Goal: Task Accomplishment & Management: Complete application form

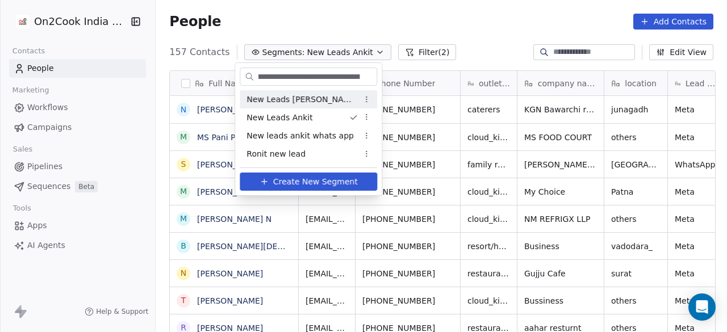
scroll to position [0, 1017]
type input "***"
click at [428, 15] on html "On2Cook India Pvt. Ltd. Contacts People Marketing Workflows Campaigns Sales Pip…" at bounding box center [363, 166] width 727 height 332
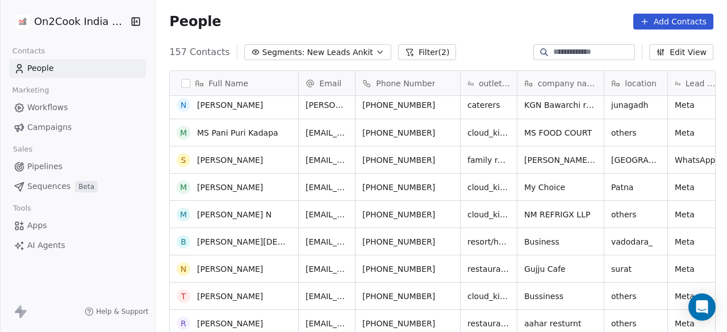
scroll to position [0, 0]
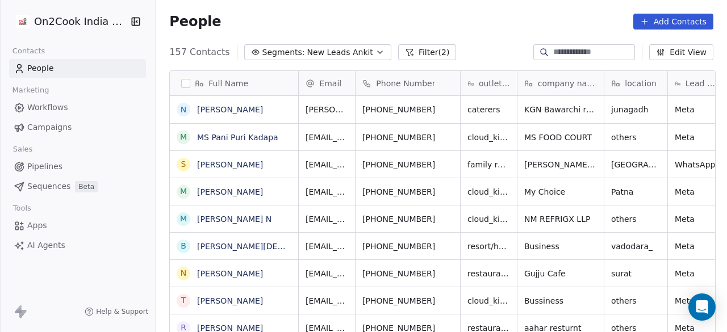
click at [277, 19] on div "People Add Contacts" at bounding box center [441, 22] width 544 height 16
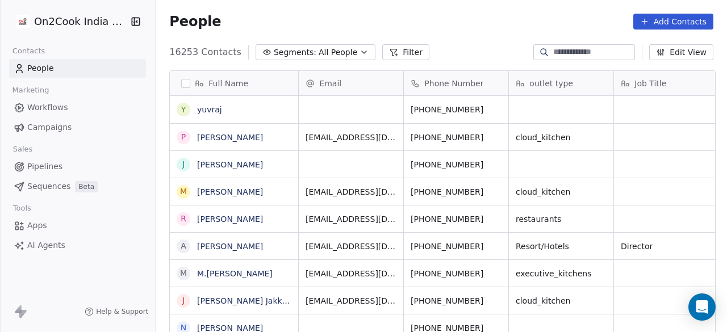
scroll to position [283, 564]
click at [569, 45] on div at bounding box center [584, 52] width 102 height 16
paste input "********"
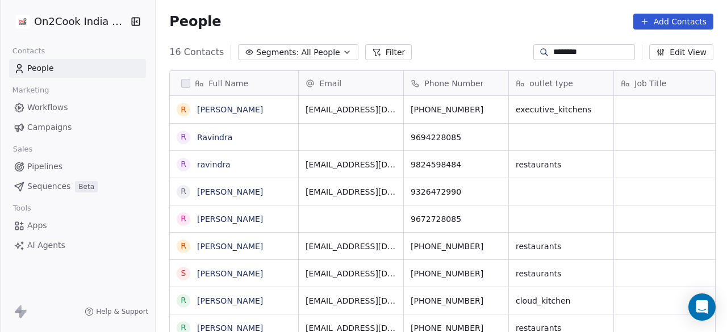
type input "********"
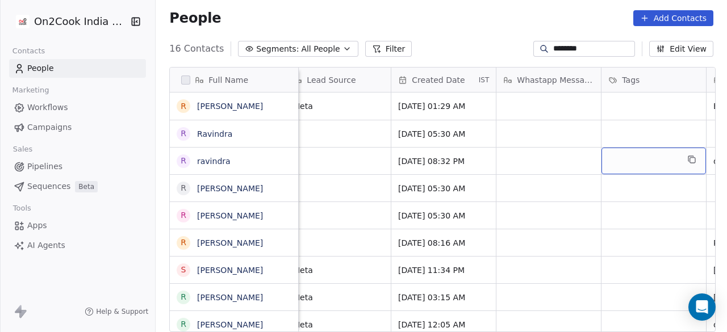
scroll to position [0, 643]
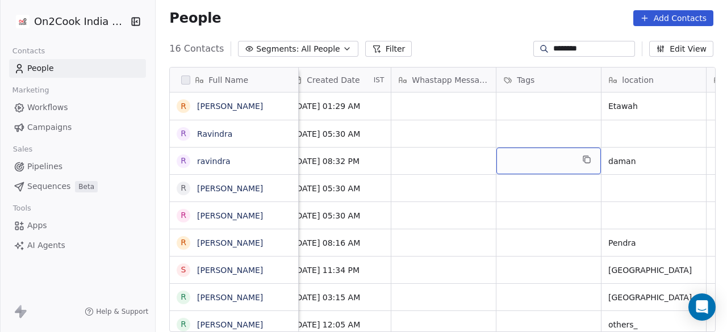
click at [534, 149] on div "grid" at bounding box center [548, 161] width 104 height 27
click at [526, 160] on div "grid" at bounding box center [548, 161] width 104 height 27
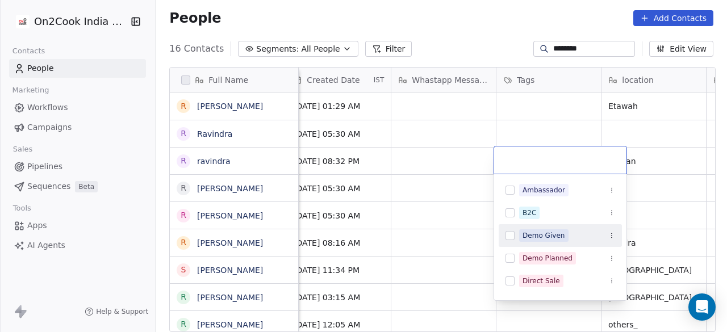
click at [564, 233] on span "Demo Given" at bounding box center [543, 235] width 49 height 12
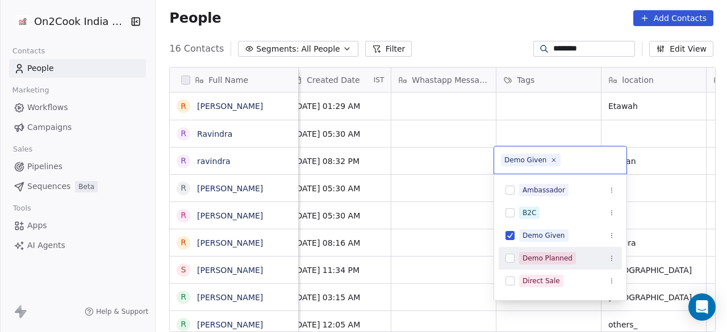
click at [568, 255] on div "Demo Planned" at bounding box center [547, 258] width 50 height 10
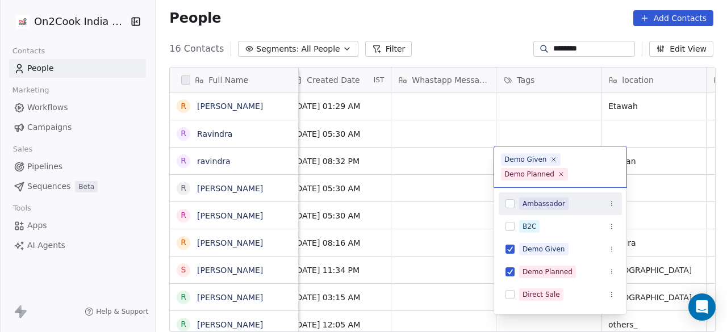
click at [641, 185] on html "On2Cook India Pvt. Ltd. Contacts People Marketing Workflows Campaigns Sales Pip…" at bounding box center [363, 166] width 727 height 332
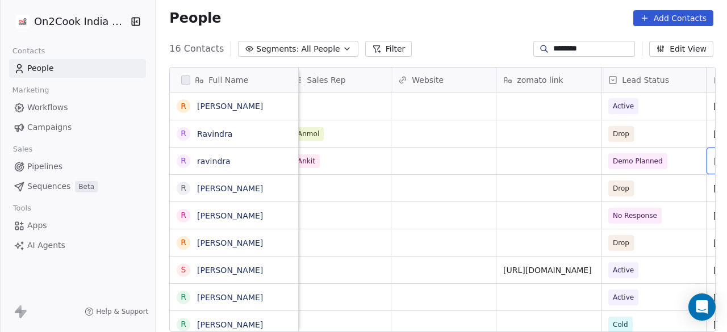
scroll to position [0, 1378]
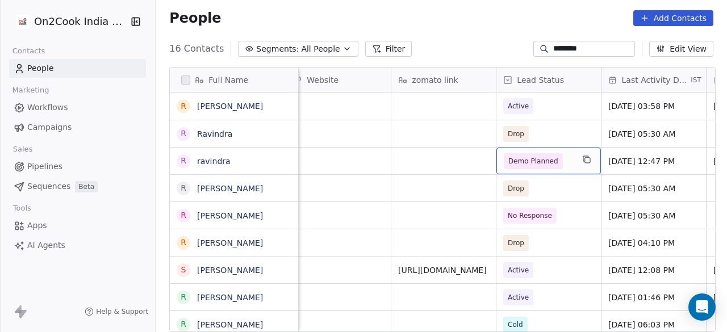
click at [550, 162] on span "Demo Planned" at bounding box center [533, 161] width 50 height 11
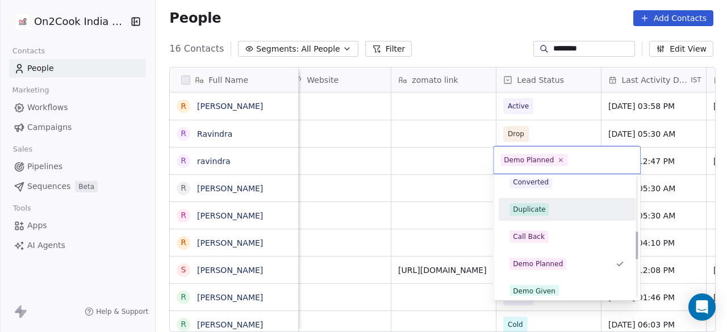
scroll to position [235, 0]
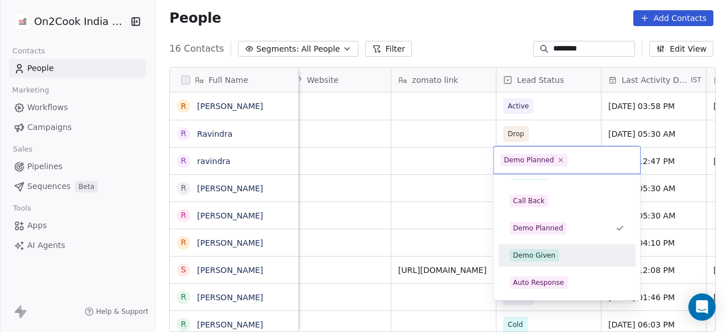
click at [549, 250] on div "Demo Given" at bounding box center [534, 255] width 43 height 10
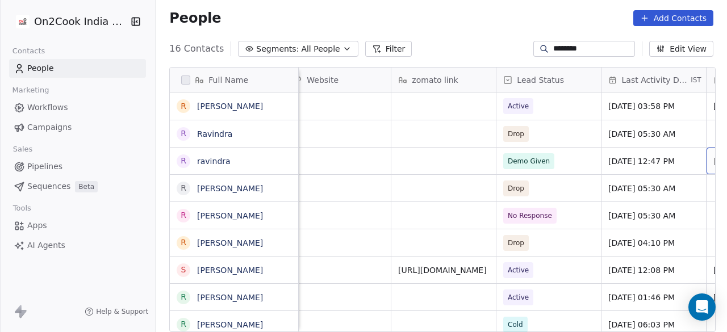
scroll to position [0, 1483]
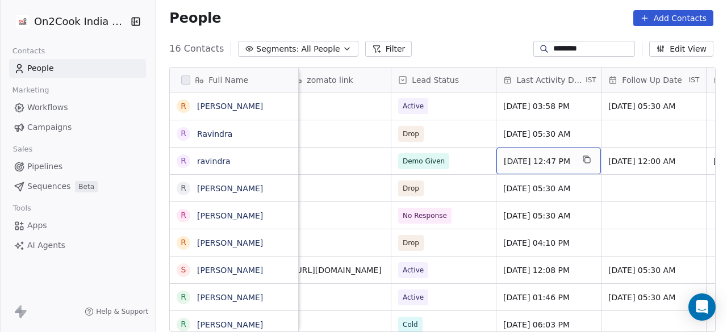
click at [552, 160] on span "Jul 23, 2025 12:47 PM" at bounding box center [538, 161] width 69 height 11
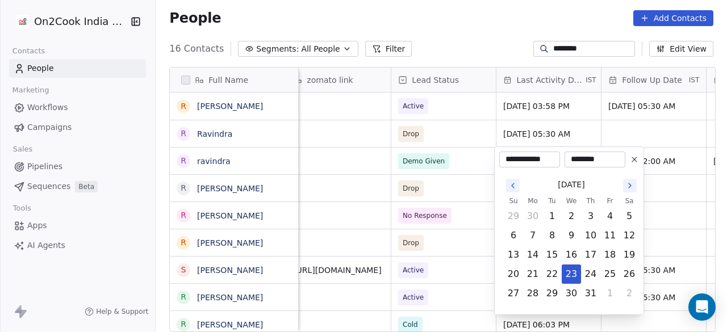
click at [633, 187] on icon "Go to the Next Month" at bounding box center [629, 185] width 9 height 9
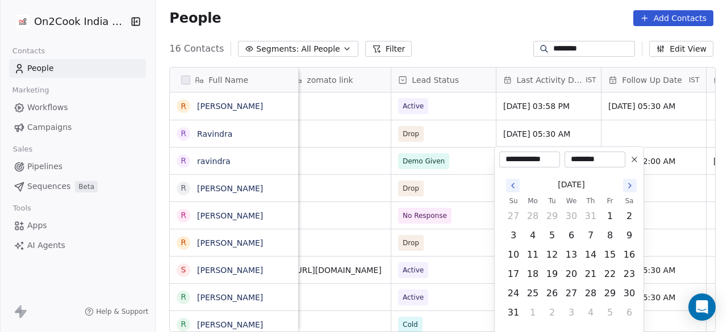
click at [633, 187] on icon "Go to the Next Month" at bounding box center [629, 185] width 9 height 9
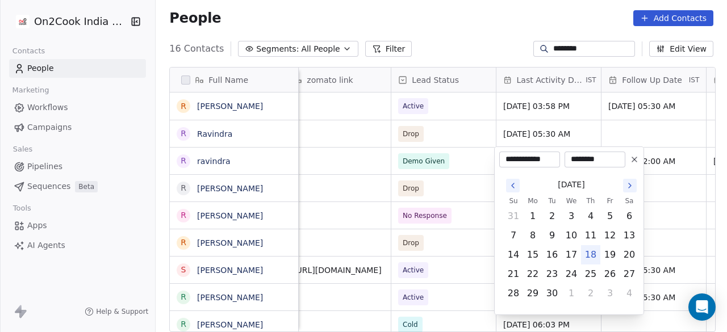
click at [633, 187] on icon "Go to the Next Month" at bounding box center [629, 185] width 9 height 9
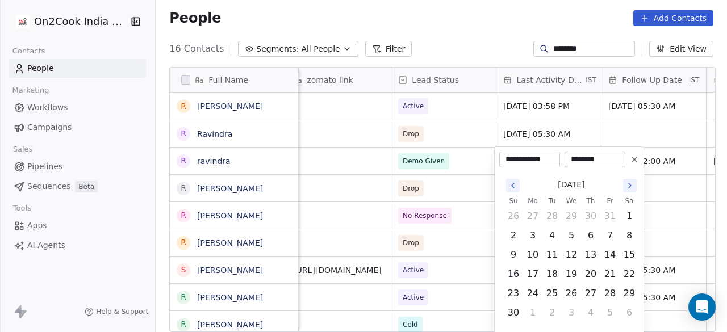
click at [633, 187] on icon "Go to the Next Month" at bounding box center [629, 185] width 9 height 9
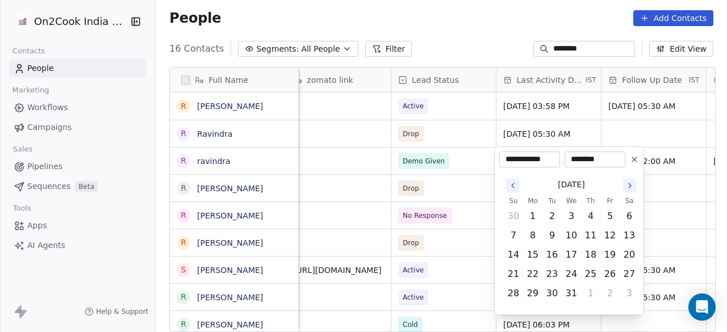
click at [633, 187] on icon "Go to the Next Month" at bounding box center [629, 185] width 9 height 9
click at [513, 185] on icon "Go to the Previous Month" at bounding box center [512, 185] width 9 height 9
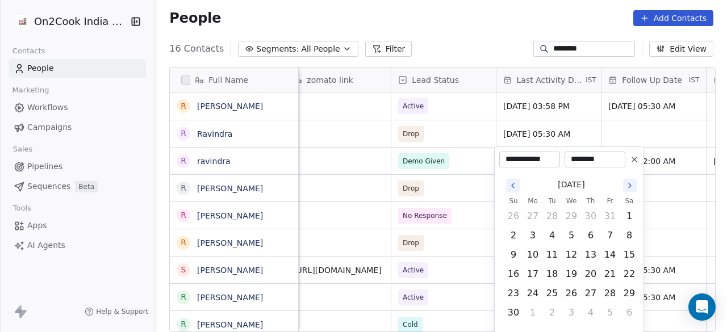
click at [513, 185] on icon "Go to the Previous Month" at bounding box center [512, 185] width 9 height 9
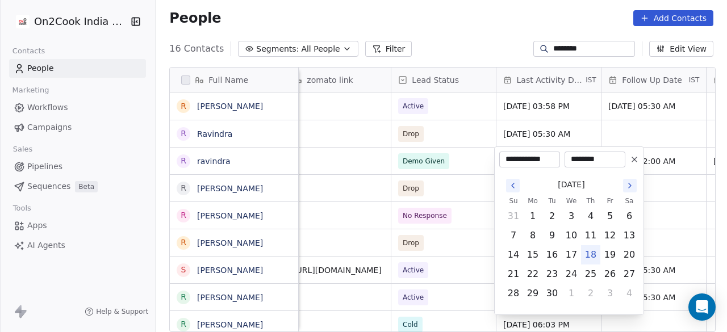
click at [594, 255] on button "18" at bounding box center [591, 255] width 18 height 18
type input "**********"
click at [649, 171] on html "On2Cook India Pvt. Ltd. Contacts People Marketing Workflows Campaigns Sales Pip…" at bounding box center [363, 166] width 727 height 332
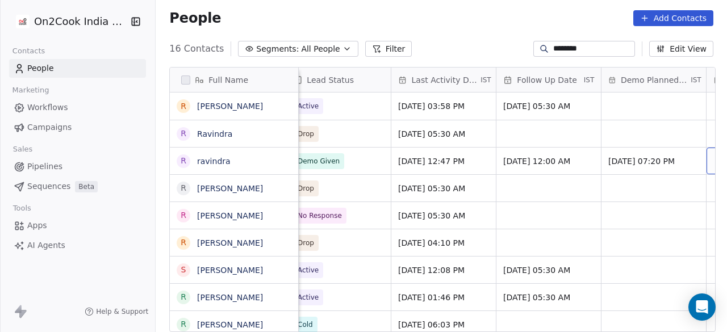
scroll to position [0, 1693]
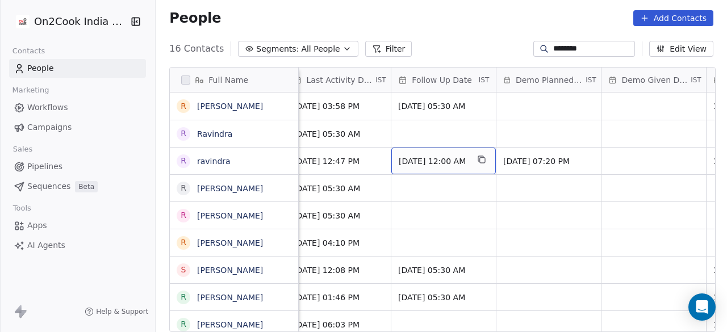
click at [439, 163] on span "Jul 29, 2025 12:00 AM" at bounding box center [433, 161] width 69 height 11
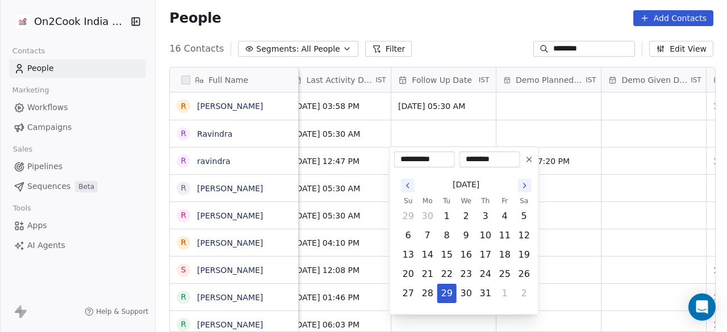
click at [524, 183] on icon "Go to the Next Month" at bounding box center [525, 185] width 2 height 5
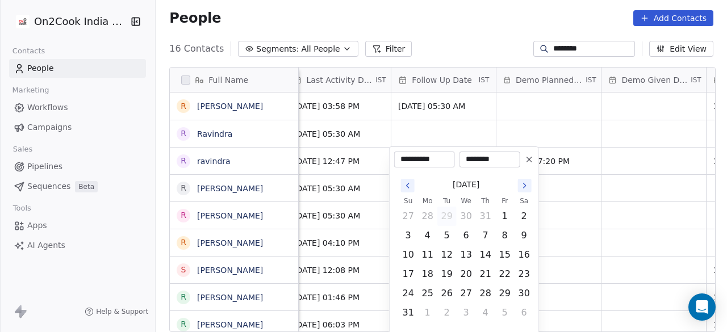
click at [524, 183] on icon "Go to the Next Month" at bounding box center [525, 185] width 2 height 5
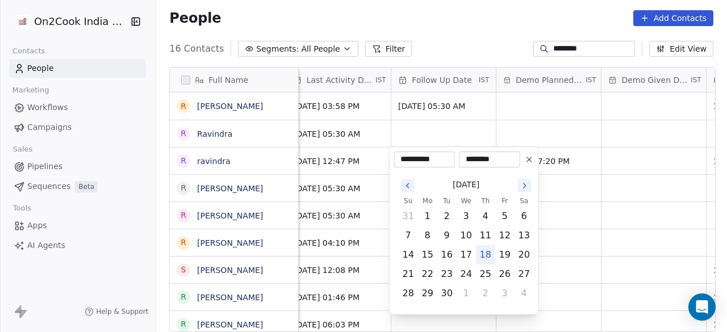
click at [524, 183] on icon "Go to the Next Month" at bounding box center [525, 185] width 2 height 5
click at [524, 181] on icon "Go to the Next Month" at bounding box center [524, 185] width 9 height 9
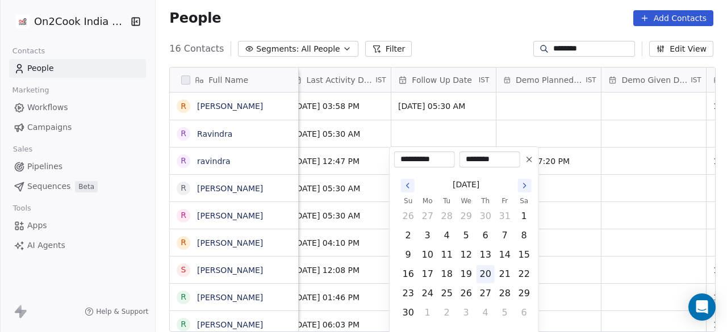
click at [484, 272] on button "20" at bounding box center [485, 274] width 18 height 18
type input "**********"
click at [574, 208] on html "On2Cook India Pvt. Ltd. Contacts People Marketing Workflows Campaigns Sales Pip…" at bounding box center [363, 166] width 727 height 332
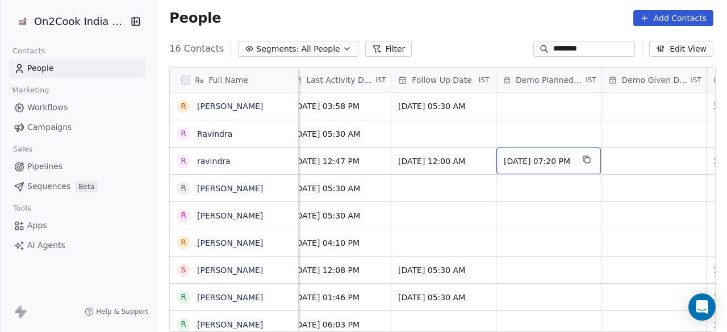
click at [531, 169] on div "Sep 18, 2025 07:20 PM" at bounding box center [548, 161] width 104 height 27
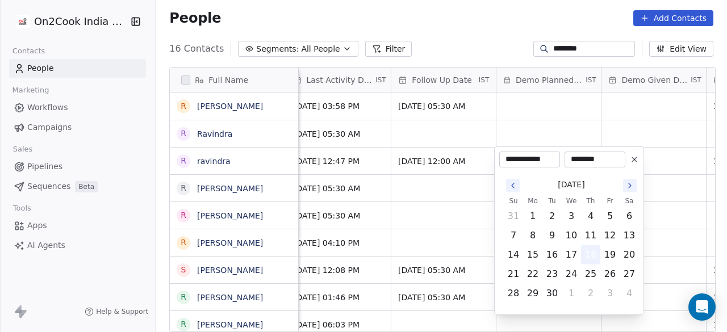
click at [593, 254] on button "18" at bounding box center [591, 255] width 18 height 18
click at [659, 166] on html "On2Cook India Pvt. Ltd. Contacts People Marketing Workflows Campaigns Sales Pip…" at bounding box center [363, 166] width 727 height 332
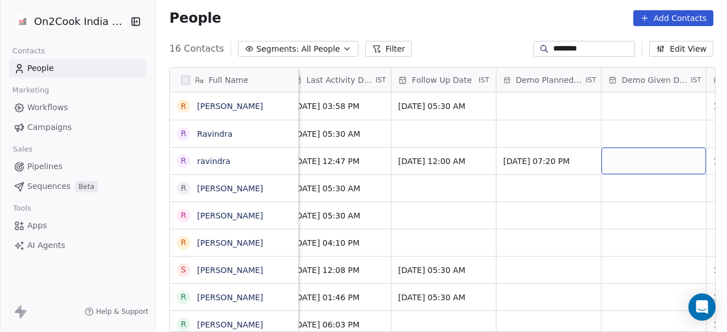
click at [659, 166] on div "grid" at bounding box center [653, 161] width 104 height 27
click at [647, 153] on div "grid" at bounding box center [653, 161] width 104 height 27
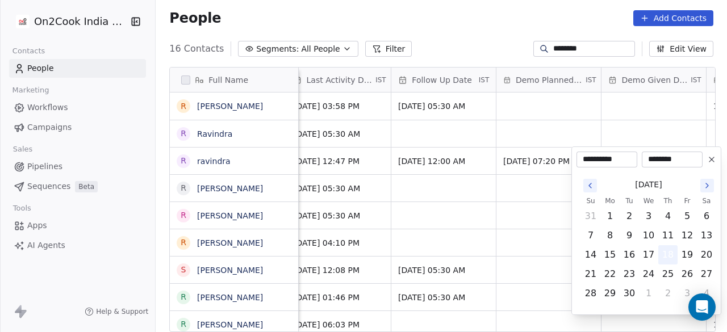
click at [669, 253] on button "18" at bounding box center [668, 255] width 18 height 18
click at [532, 181] on html "On2Cook India Pvt. Ltd. Contacts People Marketing Workflows Campaigns Sales Pip…" at bounding box center [363, 166] width 727 height 332
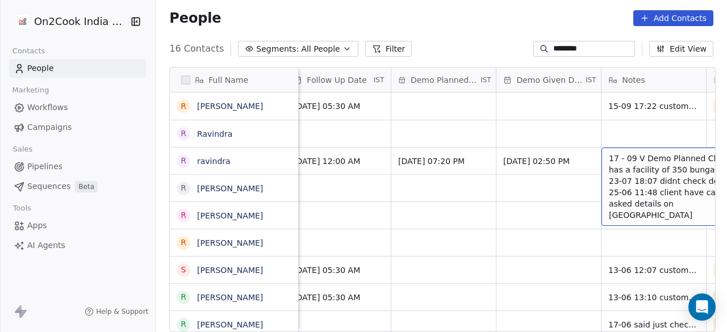
scroll to position [0, 1904]
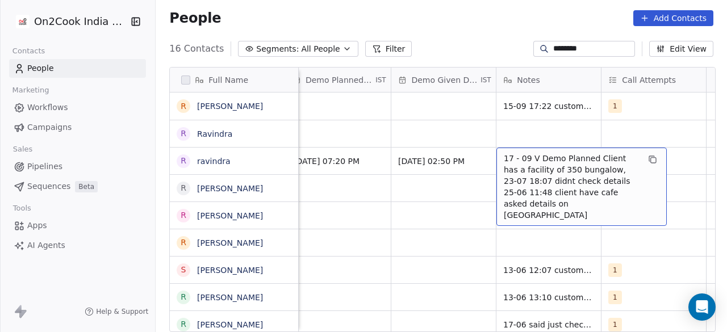
click at [499, 155] on div "17 - 09 V Demo Planned Client has a facility of 350 bungalow, 23-07 18:07 didnt…" at bounding box center [581, 187] width 170 height 78
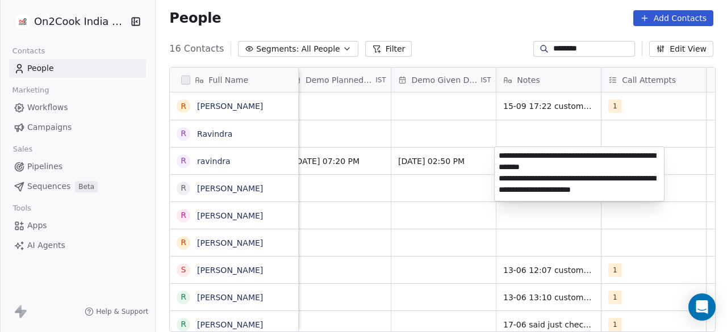
click at [497, 153] on textarea "**********" at bounding box center [579, 174] width 169 height 54
type textarea "**********"
click at [433, 187] on html "On2Cook India Pvt. Ltd. Contacts People Marketing Workflows Campaigns Sales Pip…" at bounding box center [363, 166] width 727 height 332
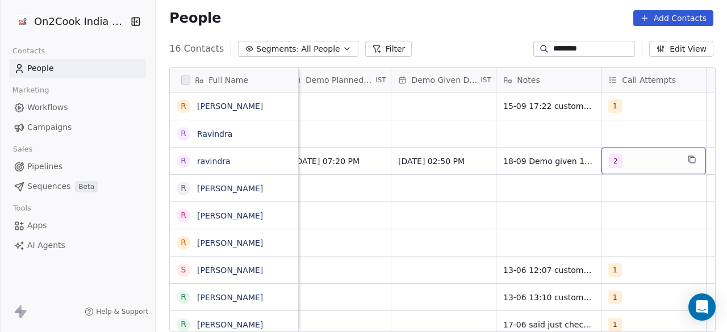
click at [653, 168] on div "2" at bounding box center [653, 161] width 104 height 27
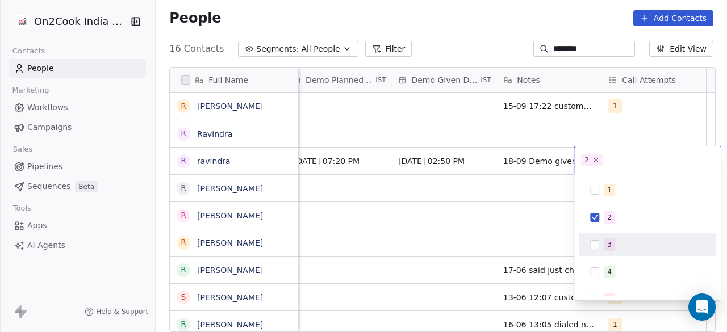
click at [625, 236] on div "3" at bounding box center [647, 245] width 128 height 18
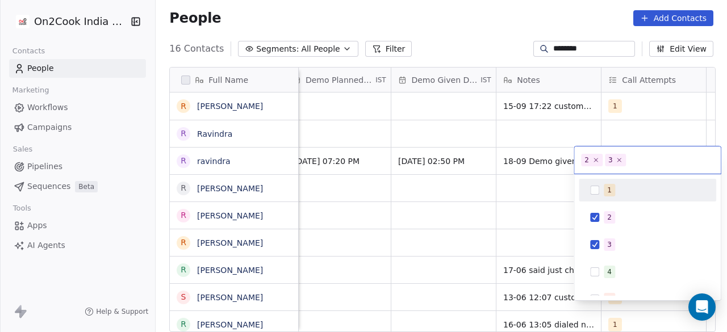
click at [541, 180] on html "On2Cook India Pvt. Ltd. Contacts People Marketing Workflows Campaigns Sales Pip…" at bounding box center [363, 166] width 727 height 332
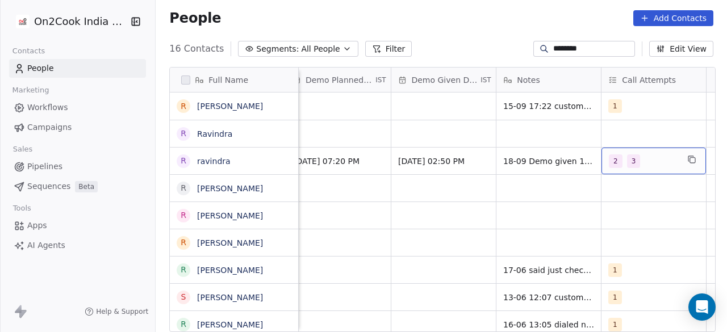
click at [618, 161] on span "2" at bounding box center [616, 161] width 14 height 14
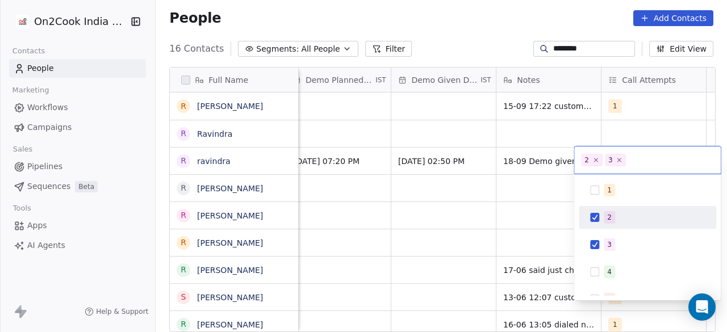
click at [613, 214] on span "2" at bounding box center [609, 217] width 11 height 12
click at [535, 191] on html "On2Cook India Pvt. Ltd. Contacts People Marketing Workflows Campaigns Sales Pip…" at bounding box center [363, 166] width 727 height 332
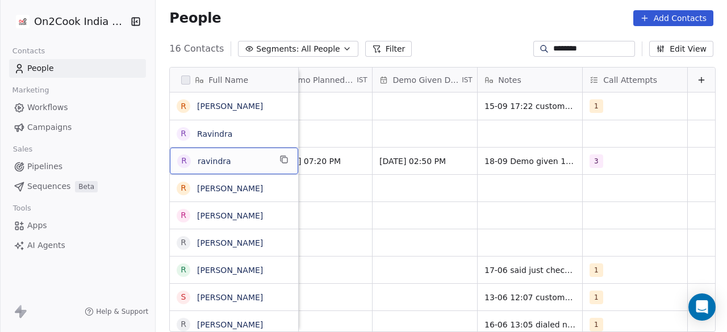
scroll to position [0, 0]
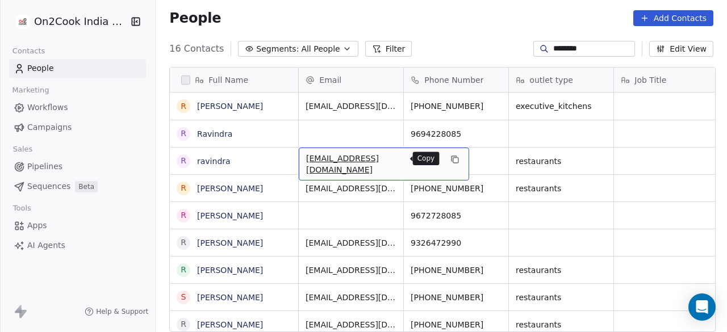
click at [450, 156] on icon "grid" at bounding box center [454, 159] width 9 height 9
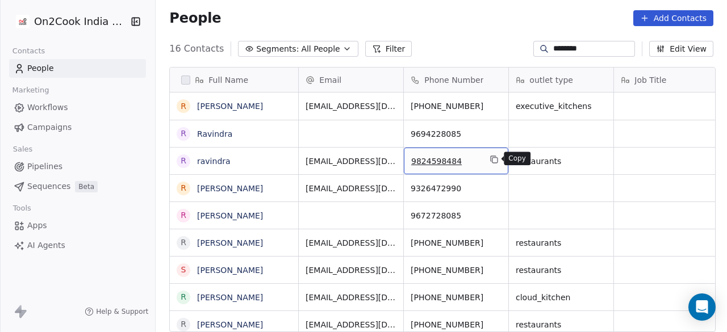
click at [497, 162] on button "grid" at bounding box center [494, 160] width 14 height 14
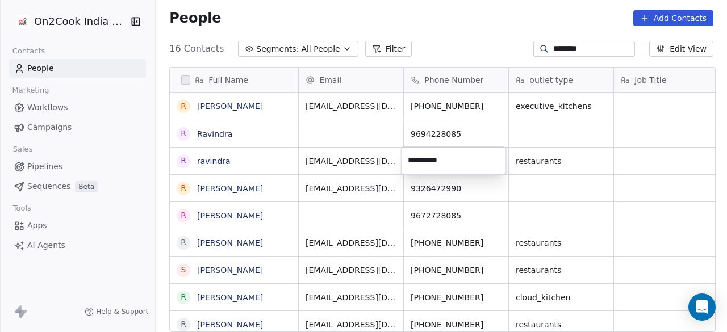
click at [496, 164] on input "**********" at bounding box center [454, 160] width 100 height 23
click at [565, 167] on html "On2Cook India Pvt. Ltd. Contacts People Marketing Workflows Campaigns Sales Pip…" at bounding box center [363, 166] width 727 height 332
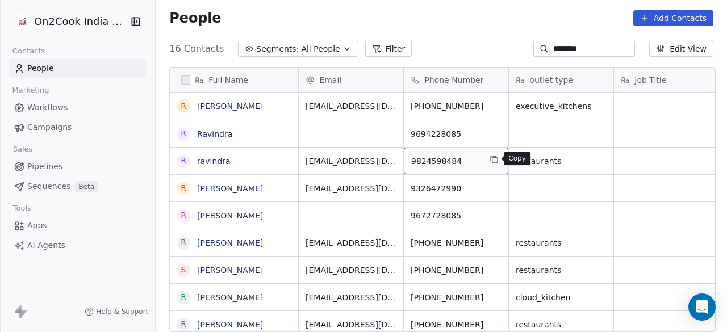
click at [493, 160] on icon "grid" at bounding box center [494, 159] width 9 height 9
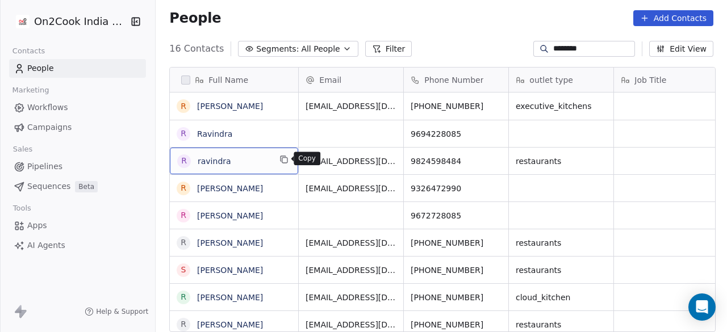
click at [285, 158] on icon "grid" at bounding box center [284, 160] width 5 height 5
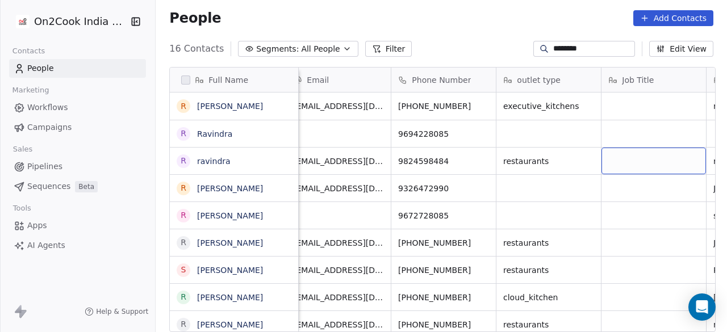
scroll to position [0, 118]
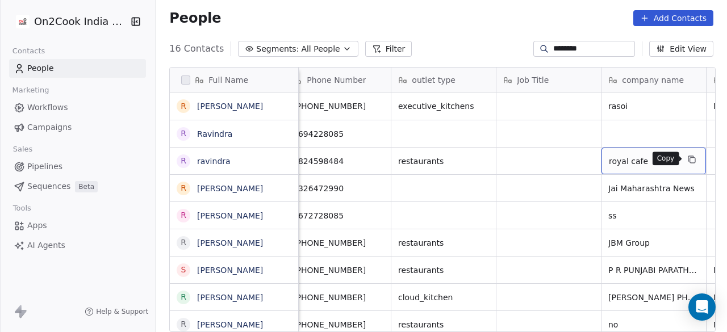
click at [691, 156] on icon "grid" at bounding box center [691, 159] width 9 height 9
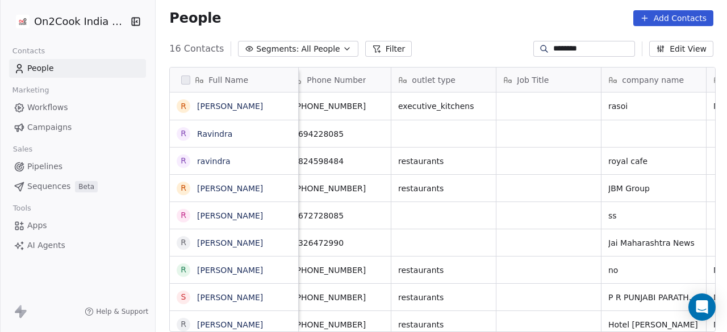
click at [604, 41] on div "********" at bounding box center [584, 49] width 102 height 16
paste input "****"
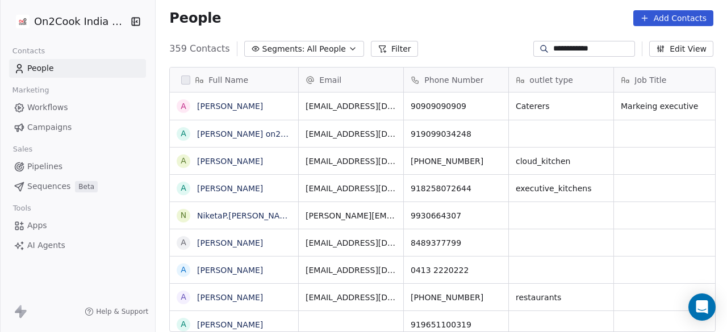
scroll to position [283, 564]
type input "**********"
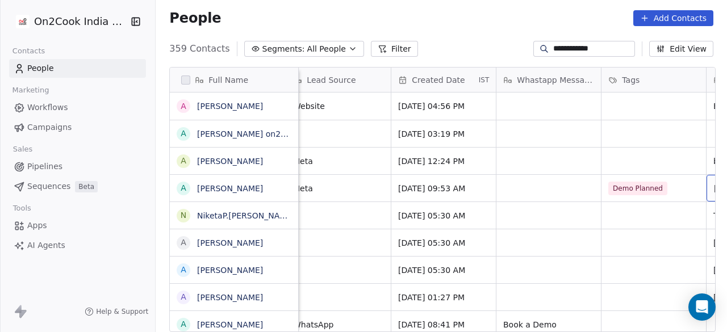
scroll to position [0, 643]
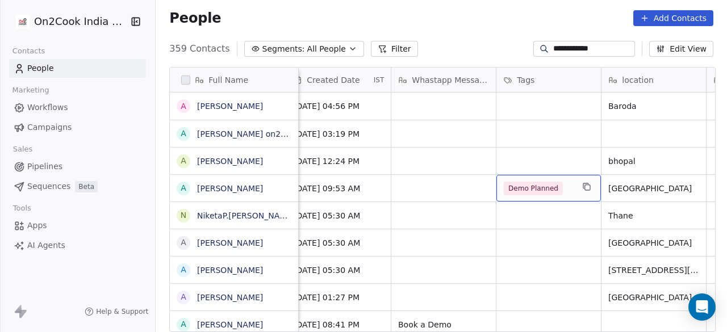
click at [560, 183] on div "Demo Planned" at bounding box center [538, 189] width 69 height 14
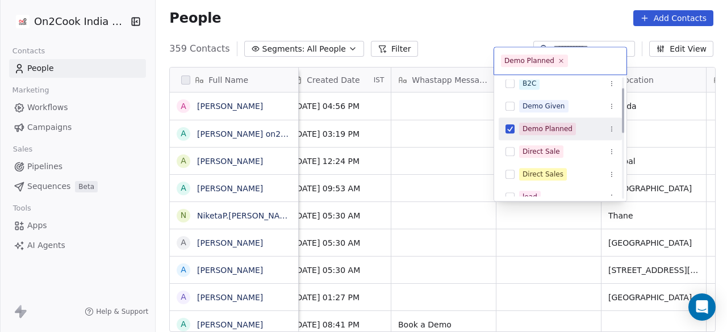
scroll to position [0, 0]
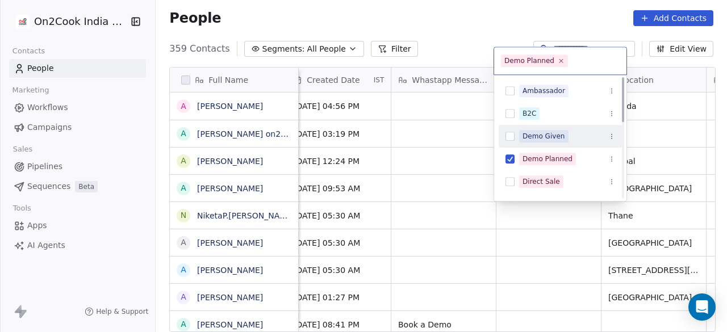
click at [553, 123] on div "B2C" at bounding box center [560, 113] width 123 height 23
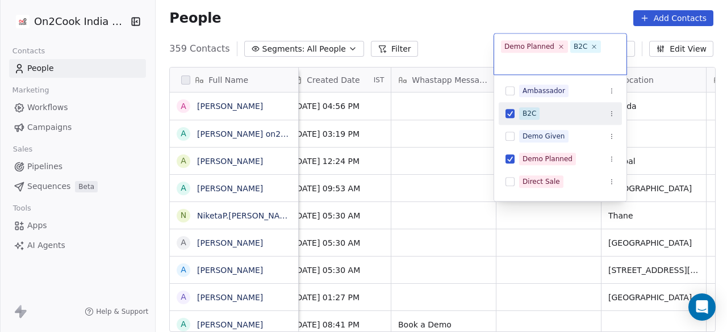
click at [547, 115] on div "B2C" at bounding box center [567, 113] width 96 height 12
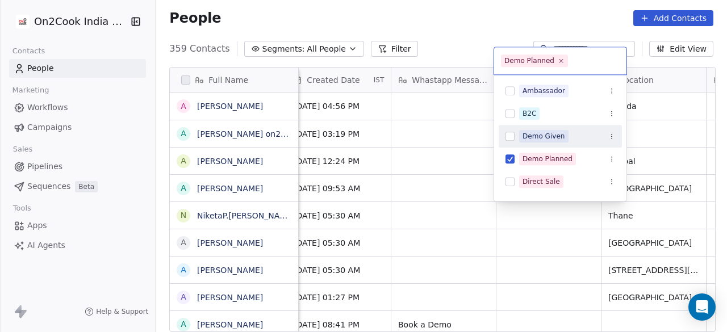
click at [543, 131] on div "Demo Given" at bounding box center [543, 136] width 43 height 10
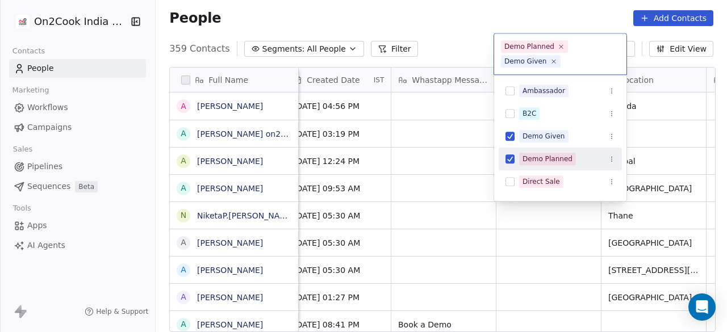
click at [441, 187] on html "**********" at bounding box center [363, 166] width 727 height 332
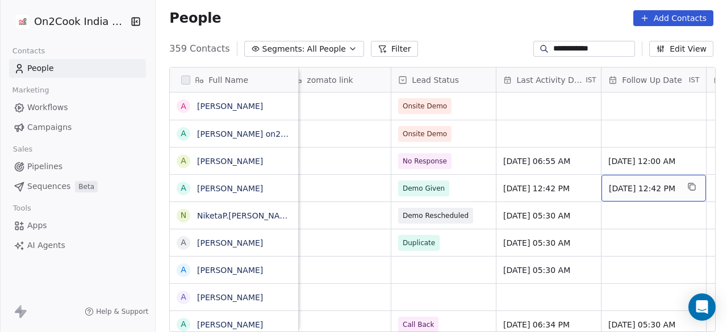
scroll to position [0, 1588]
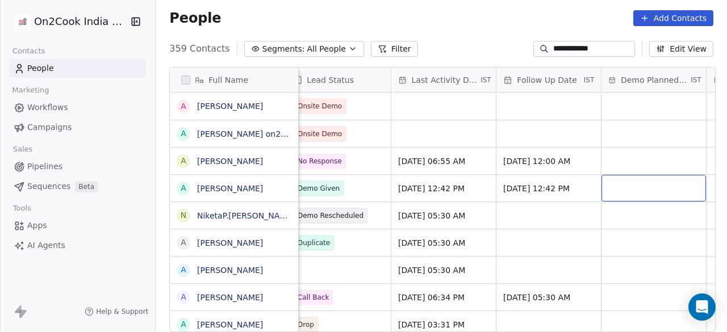
click at [628, 190] on div "grid" at bounding box center [653, 188] width 104 height 27
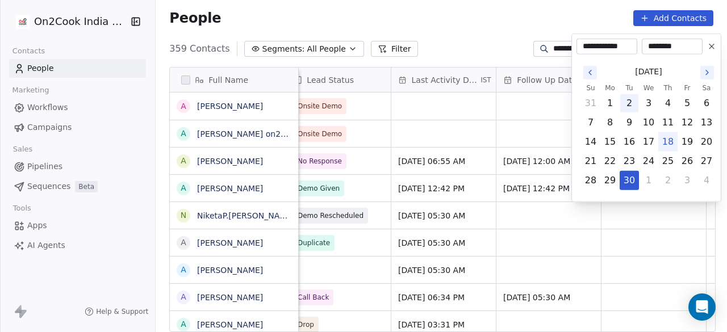
click at [633, 99] on button "2" at bounding box center [629, 103] width 18 height 18
type input "**********"
click at [562, 212] on html "**********" at bounding box center [363, 166] width 727 height 332
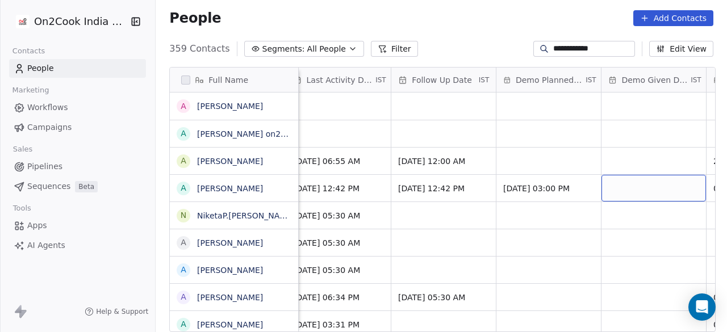
scroll to position [0, 1799]
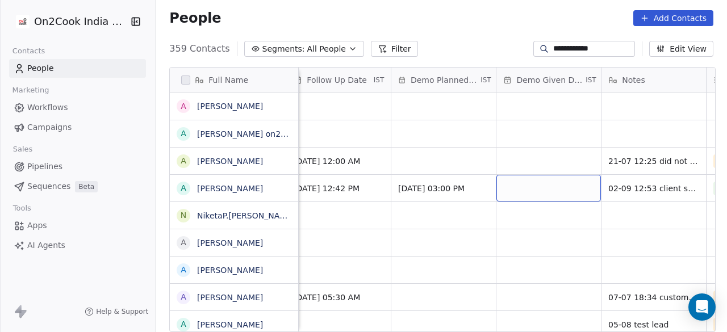
click at [509, 186] on div "grid" at bounding box center [548, 188] width 104 height 27
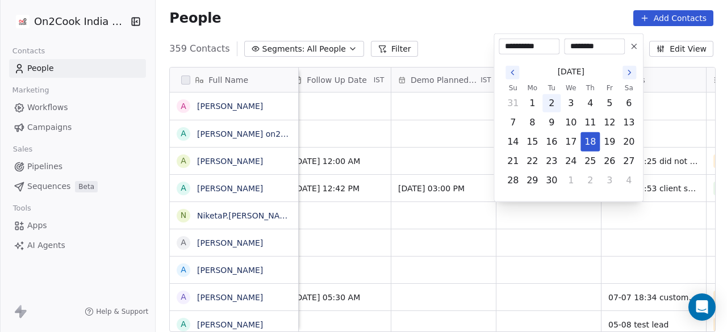
click at [551, 105] on button "2" at bounding box center [551, 103] width 18 height 18
type input "**********"
click at [281, 22] on html "**********" at bounding box center [363, 166] width 727 height 332
